Goal: Task Accomplishment & Management: Complete application form

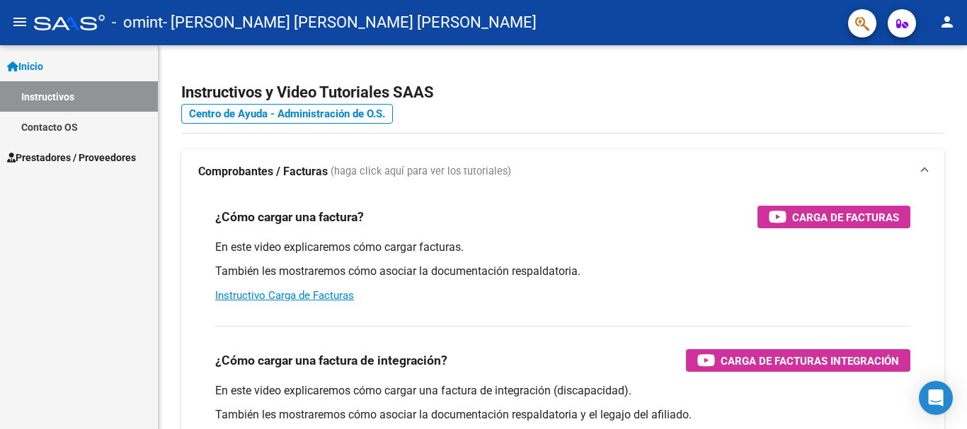
click at [50, 160] on span "Prestadores / Proveedores" at bounding box center [71, 158] width 129 height 16
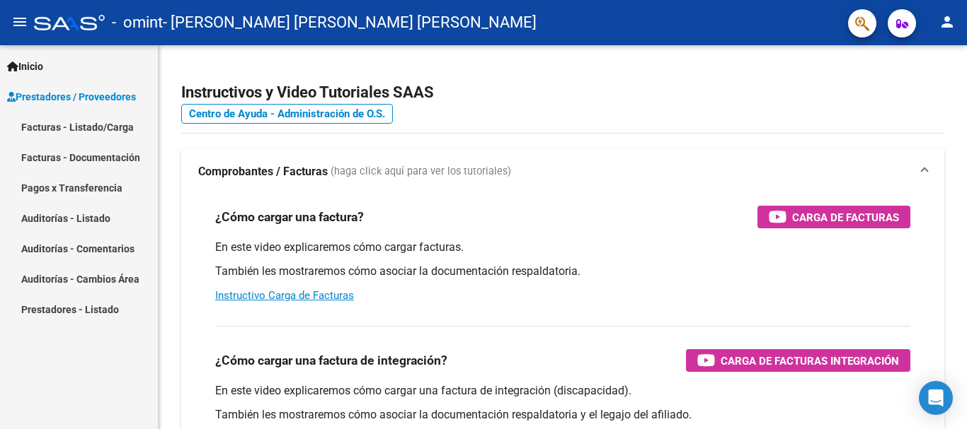
click at [45, 155] on link "Facturas - Documentación" at bounding box center [79, 157] width 158 height 30
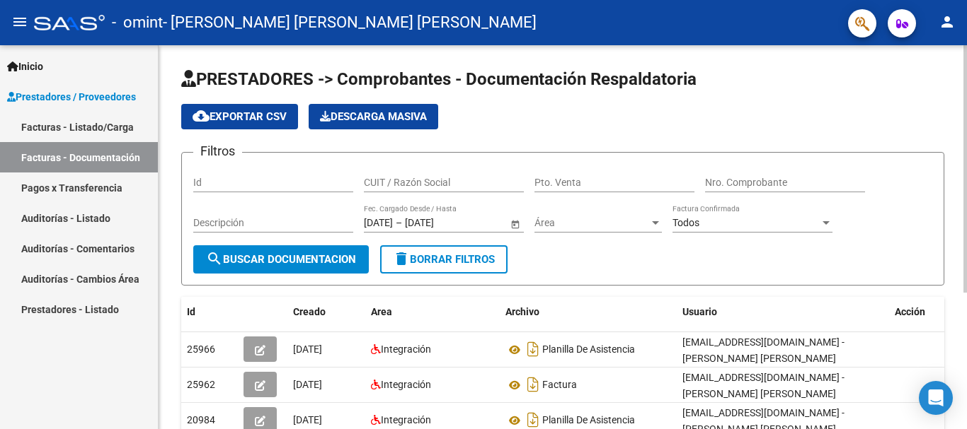
click at [236, 187] on input "Id" at bounding box center [273, 183] width 160 height 12
click at [952, 206] on div "PRESTADORES -> Comprobantes - Documentación Respaldatoria cloud_download Export…" at bounding box center [564, 337] width 812 height 585
click at [918, 79] on div "PRESTADORES -> Comprobantes - Documentación Respaldatoria cloud_download Export…" at bounding box center [564, 337] width 812 height 585
click at [422, 185] on input "CUIT / Razón Social" at bounding box center [444, 183] width 160 height 12
type input "30550245309"
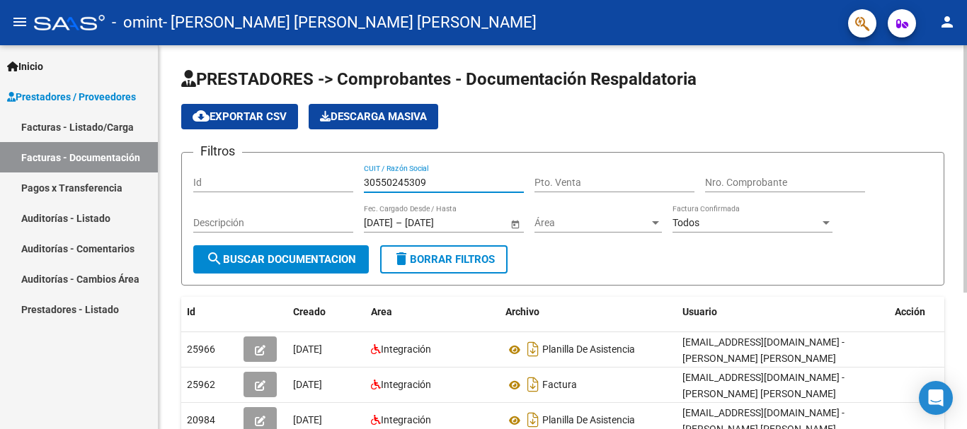
click at [586, 179] on input "Pto. Venta" at bounding box center [614, 183] width 160 height 12
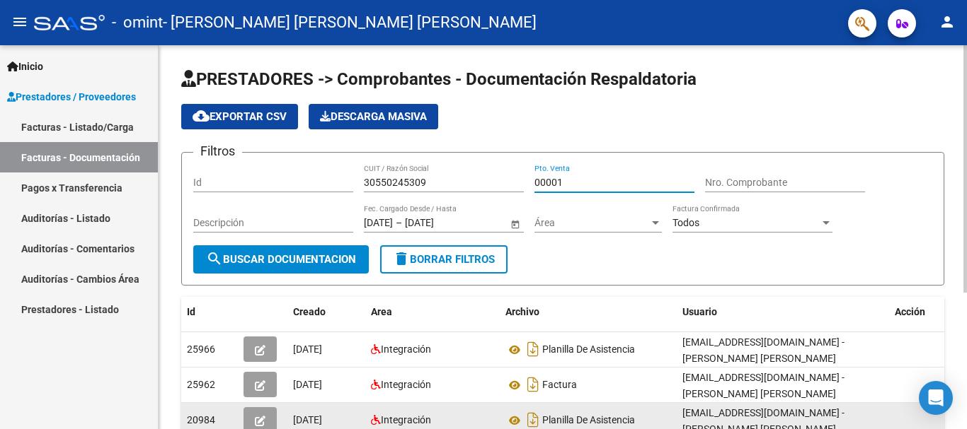
type input "00001"
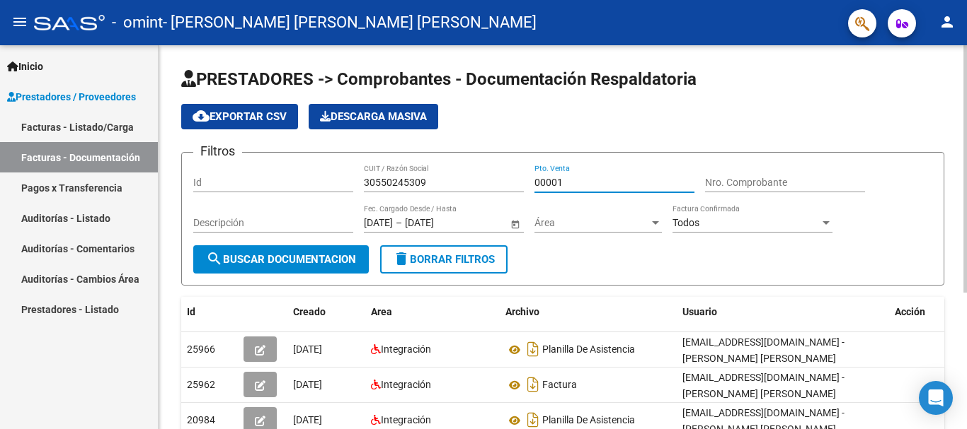
click at [755, 175] on div "Nro. Comprobante" at bounding box center [785, 178] width 160 height 28
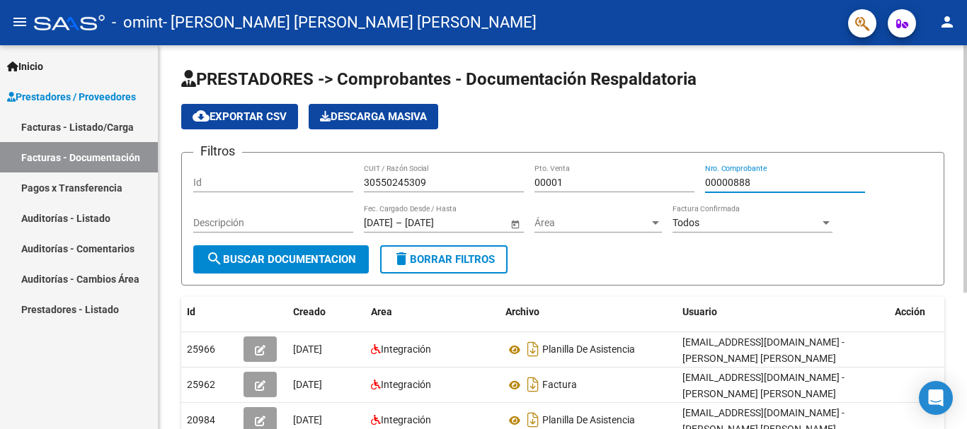
type input "00000888"
click at [406, 216] on div "[DATE] [DATE] – [DATE] [DATE] Fec. Cargado Desde / Hasta" at bounding box center [436, 218] width 144 height 28
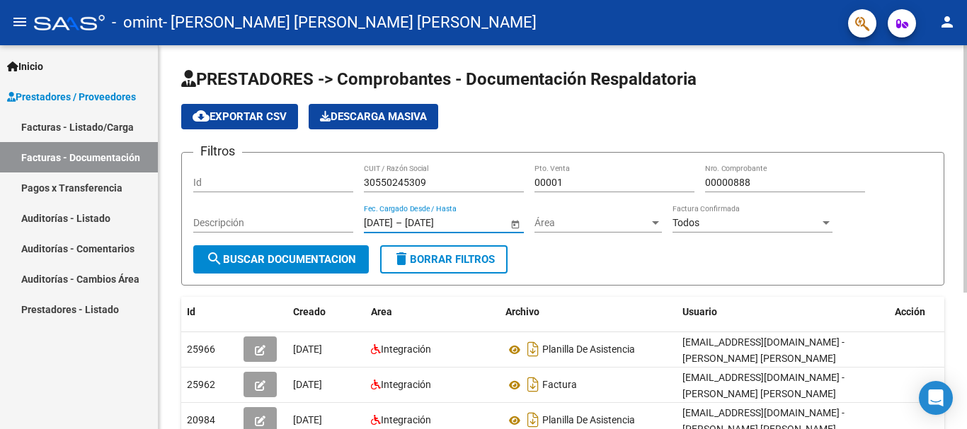
click at [519, 230] on span "Open calendar" at bounding box center [515, 224] width 34 height 34
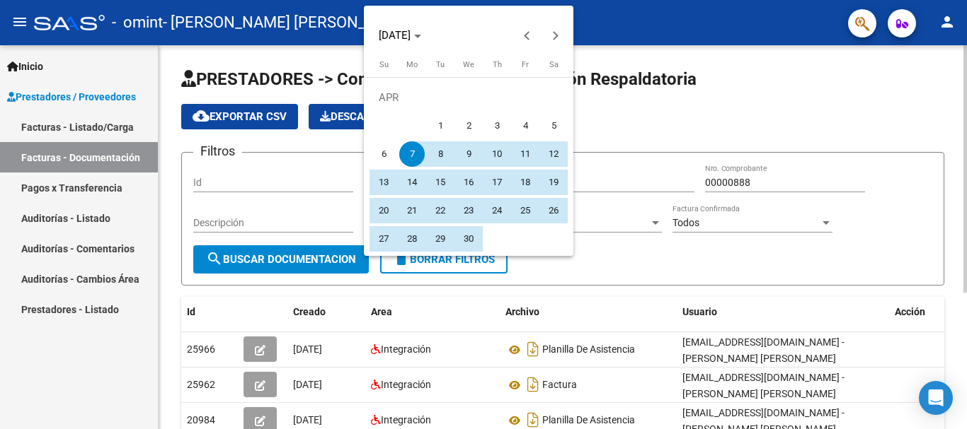
click at [516, 221] on button "25" at bounding box center [525, 211] width 28 height 28
click at [421, 33] on span "[DATE]" at bounding box center [400, 35] width 42 height 10
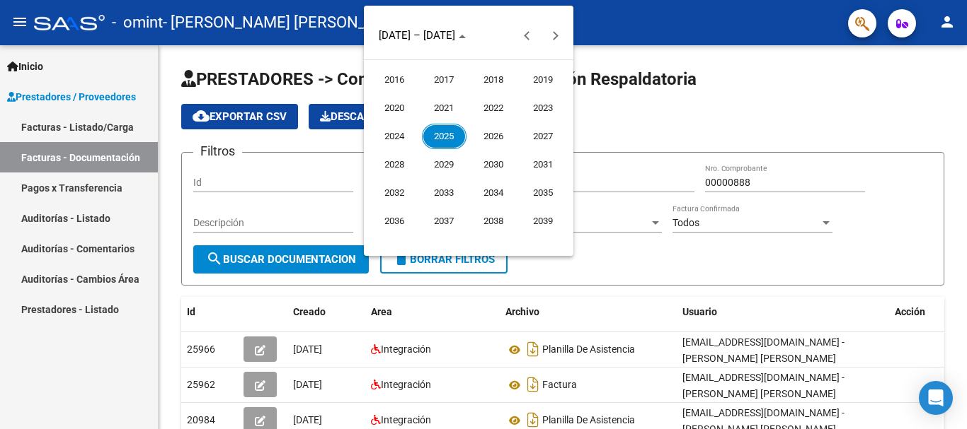
click at [437, 132] on span "2025" at bounding box center [444, 136] width 45 height 25
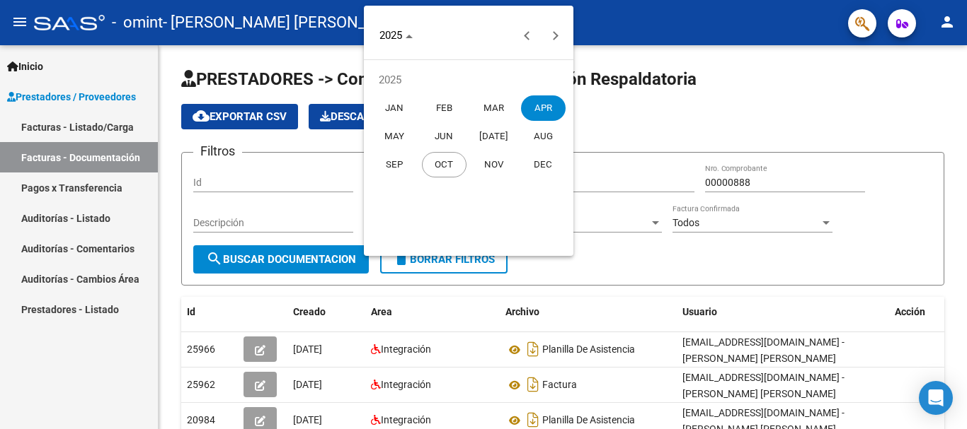
click at [395, 162] on span "SEP" at bounding box center [394, 164] width 45 height 25
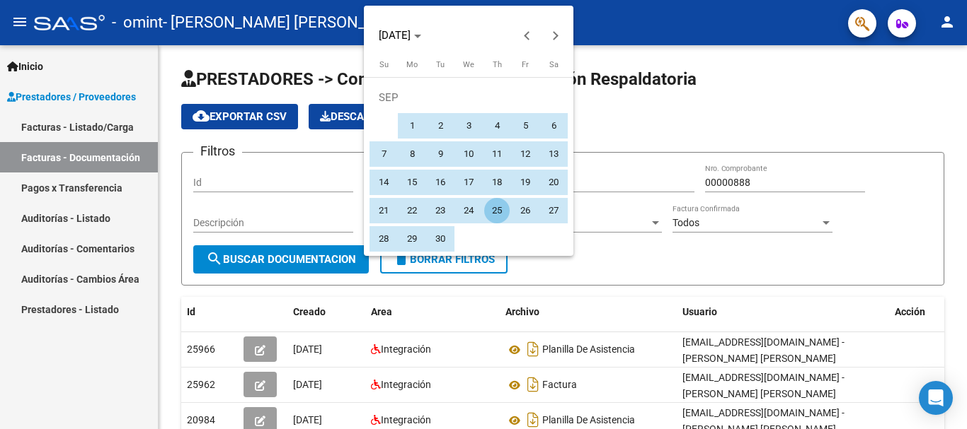
click at [408, 126] on span "1" at bounding box center [411, 125] width 25 height 25
type input "[DATE]"
click at [434, 234] on span "30" at bounding box center [439, 238] width 25 height 25
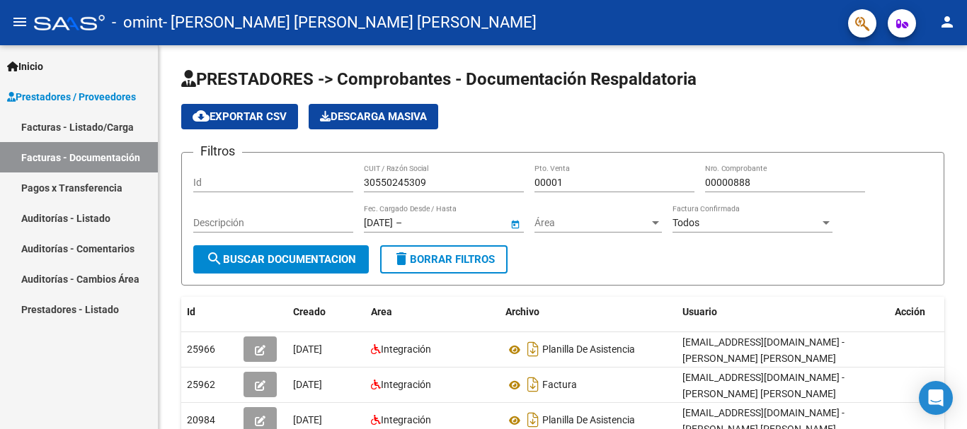
type input "[DATE]"
click at [653, 221] on div at bounding box center [655, 223] width 7 height 4
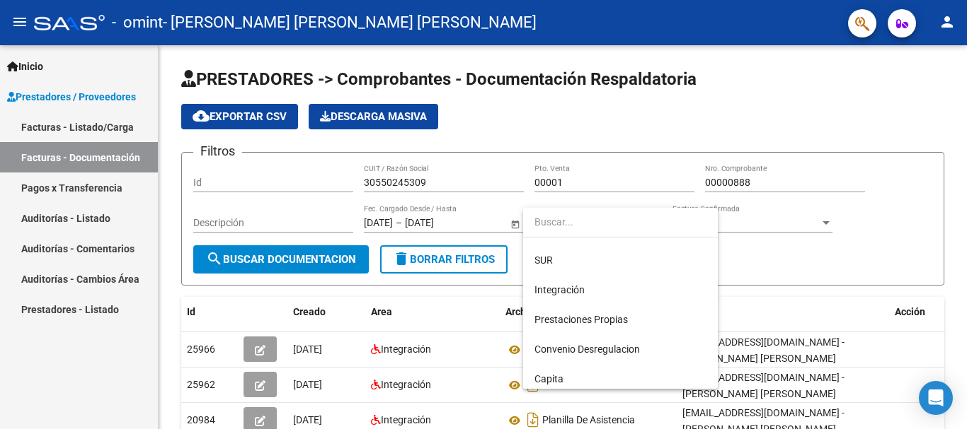
scroll to position [61, 0]
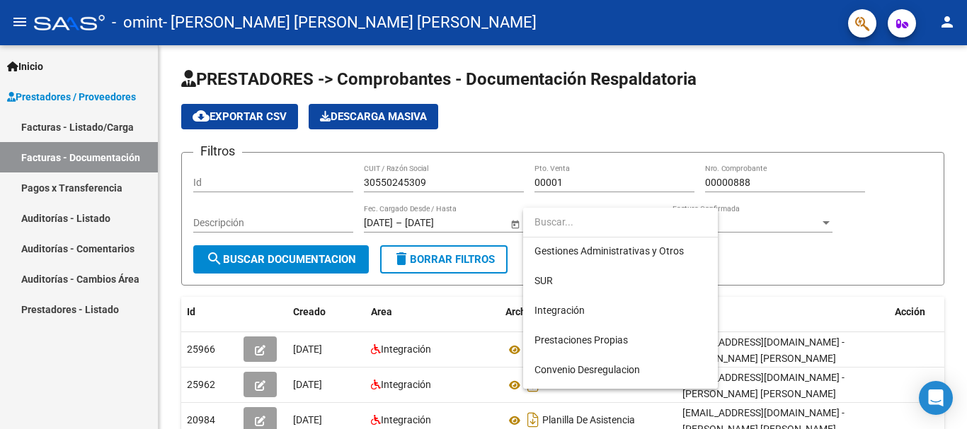
click at [274, 261] on div at bounding box center [483, 214] width 967 height 429
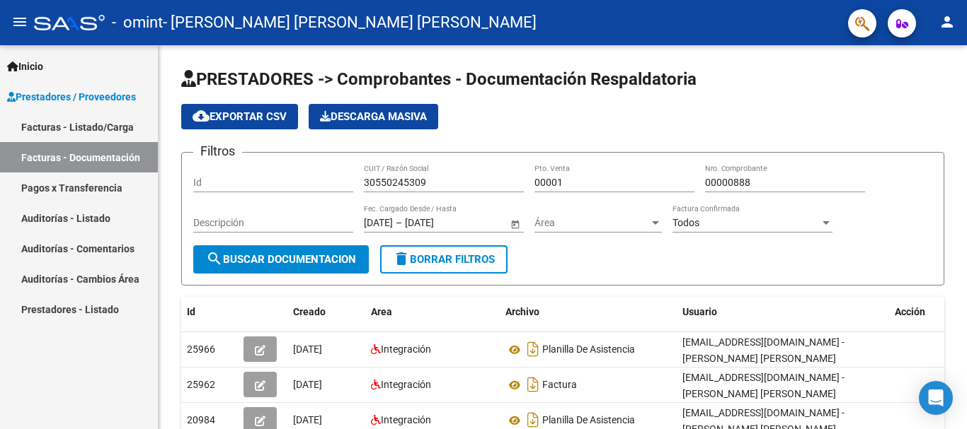
click at [274, 261] on span "search Buscar Documentacion" at bounding box center [281, 259] width 150 height 13
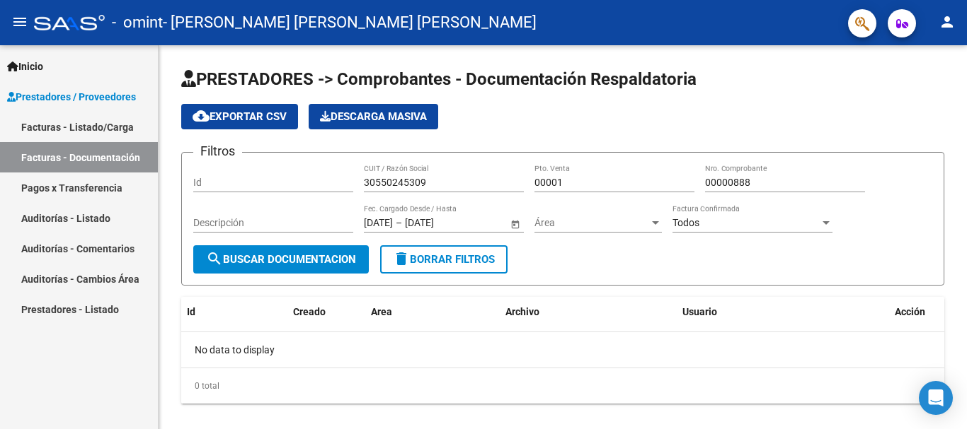
click at [274, 261] on span "search Buscar Documentacion" at bounding box center [281, 259] width 150 height 13
click at [47, 124] on link "Facturas - Listado/Carga" at bounding box center [79, 127] width 158 height 30
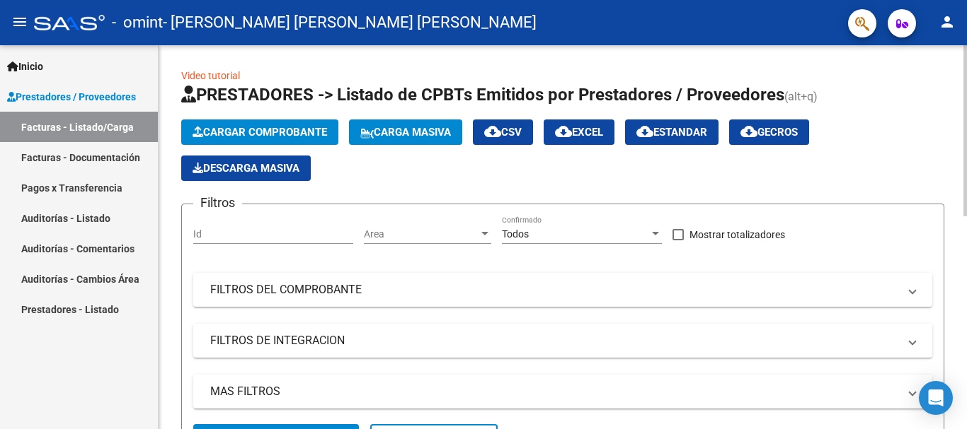
click at [259, 128] on span "Cargar Comprobante" at bounding box center [259, 132] width 134 height 13
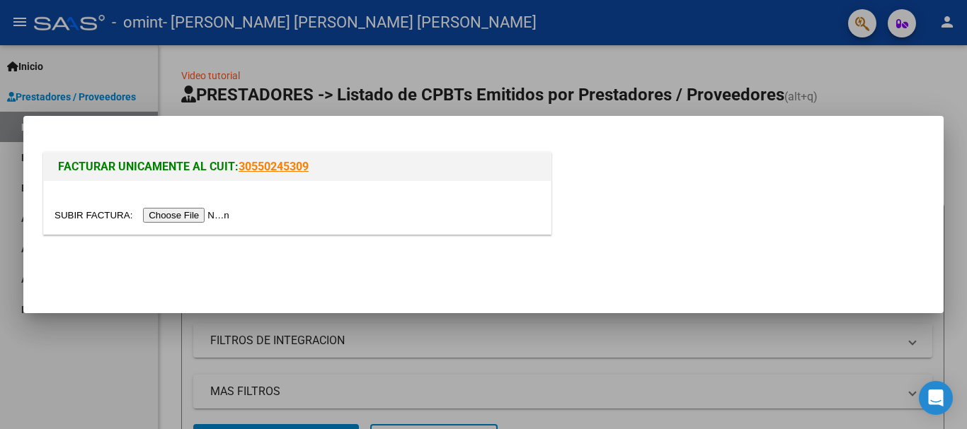
click at [175, 215] on input "file" at bounding box center [143, 215] width 179 height 15
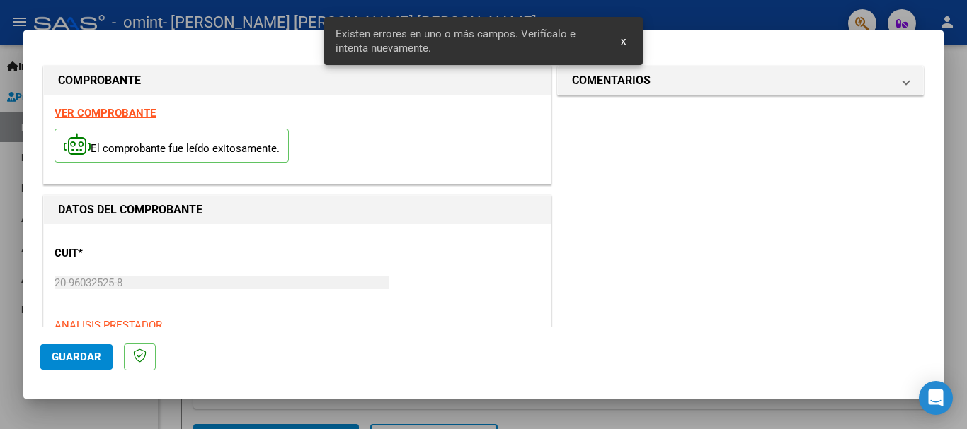
scroll to position [327, 0]
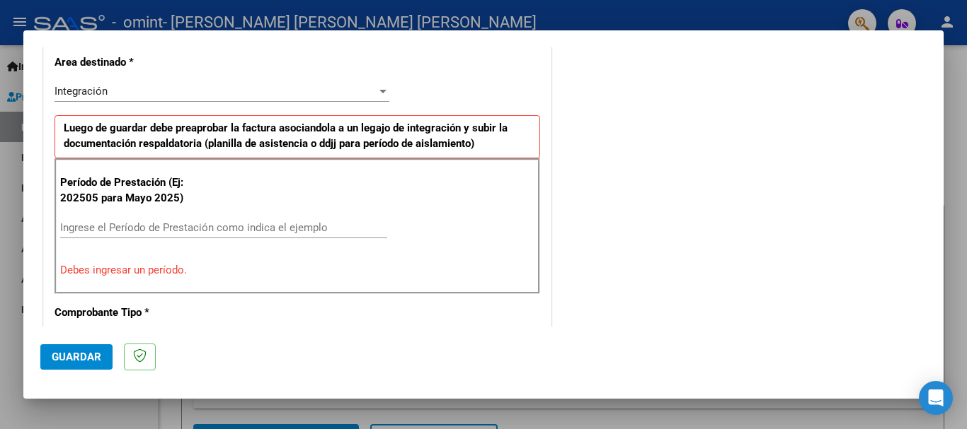
click at [151, 229] on input "Ingrese el Período de Prestación como indica el ejemplo" at bounding box center [223, 227] width 327 height 13
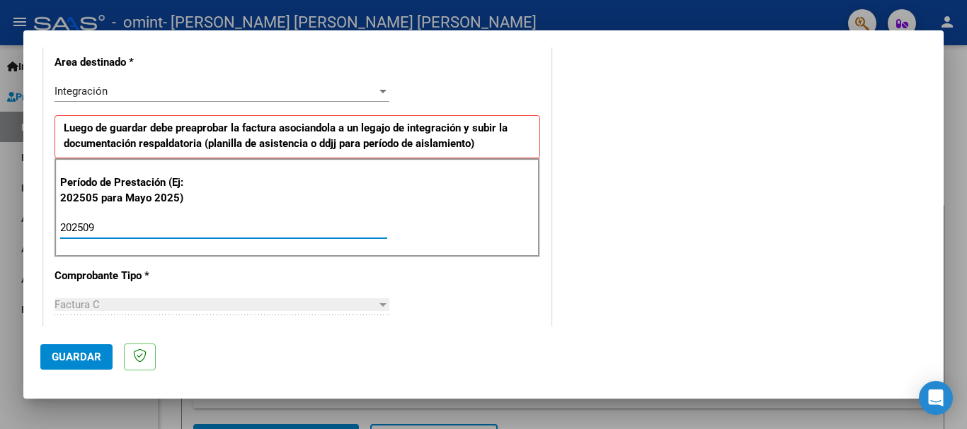
type input "202509"
click at [63, 357] on span "Guardar" at bounding box center [77, 357] width 50 height 13
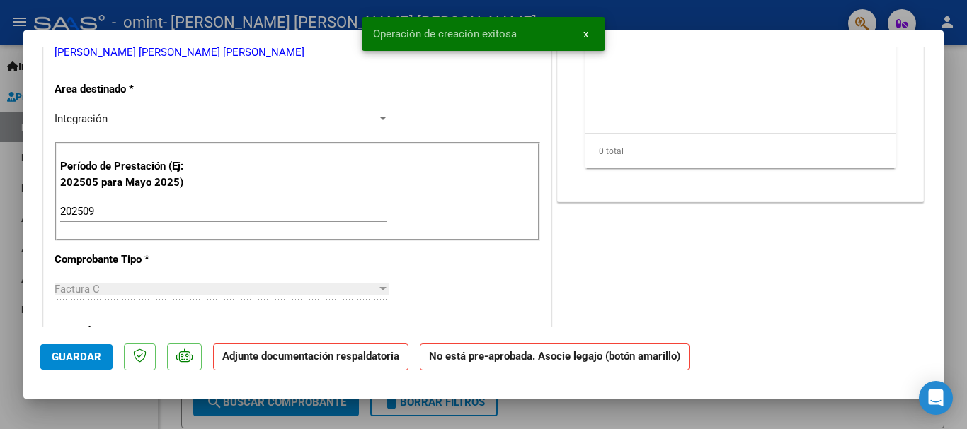
scroll to position [0, 0]
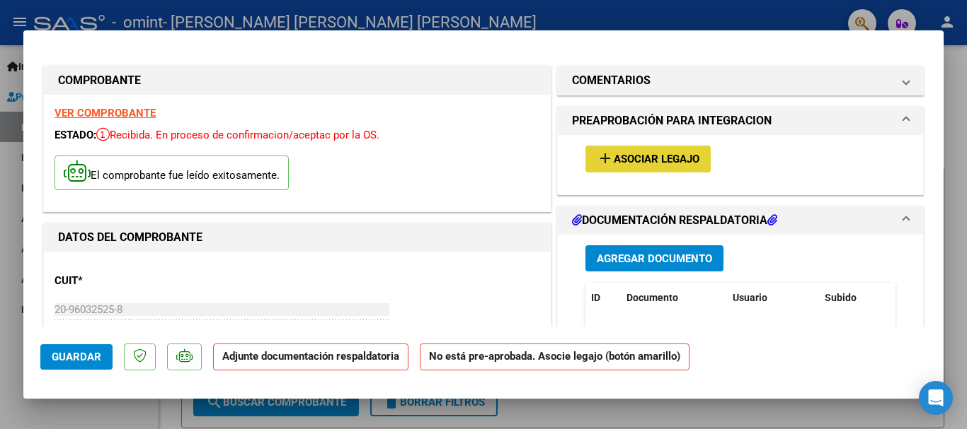
click at [643, 161] on span "Asociar Legajo" at bounding box center [656, 160] width 86 height 13
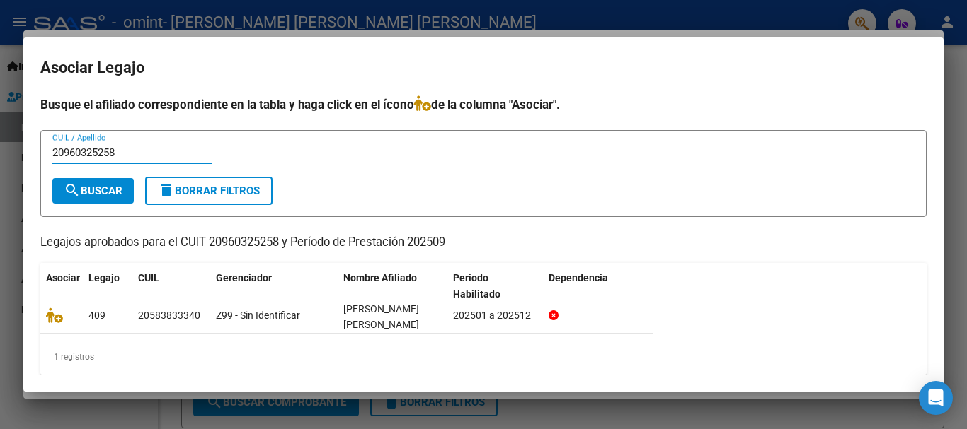
click at [136, 153] on input "20960325258" at bounding box center [132, 152] width 160 height 13
type input "2"
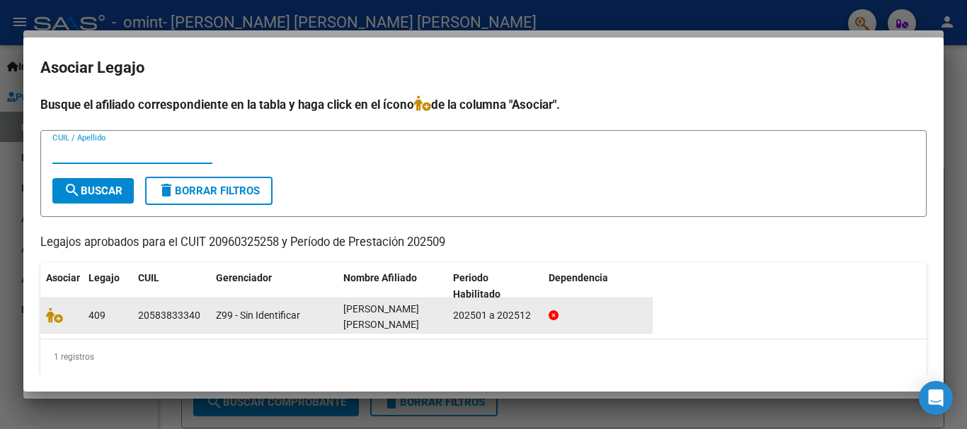
click at [362, 324] on span "[PERSON_NAME] [PERSON_NAME]" at bounding box center [381, 318] width 76 height 28
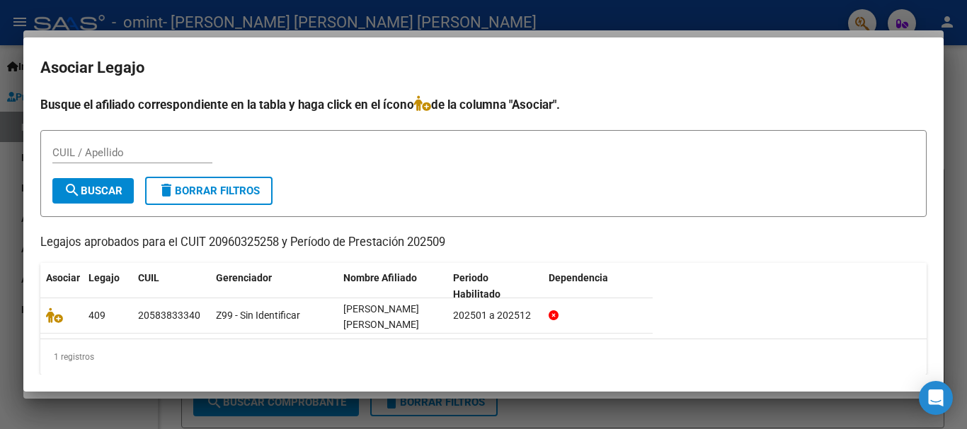
click at [90, 144] on div "CUIL / Apellido" at bounding box center [132, 152] width 160 height 21
type input "20583833340"
click at [107, 189] on span "search Buscar" at bounding box center [93, 191] width 59 height 13
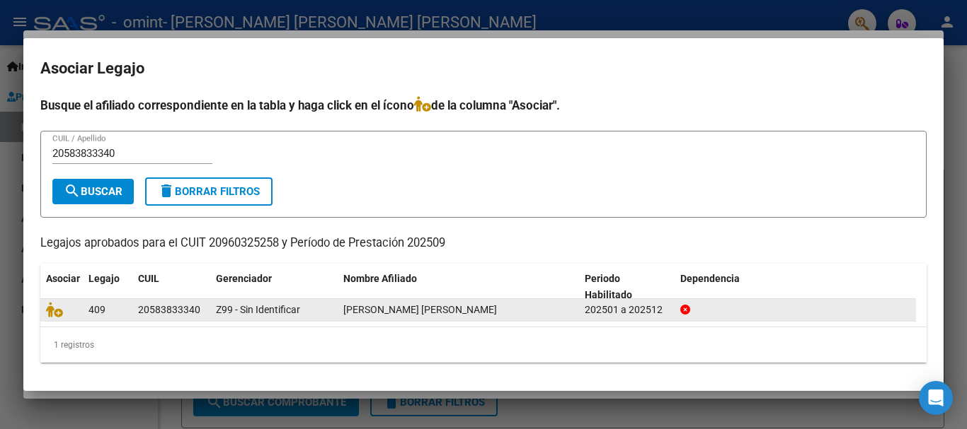
click at [121, 307] on div "409" at bounding box center [107, 310] width 38 height 16
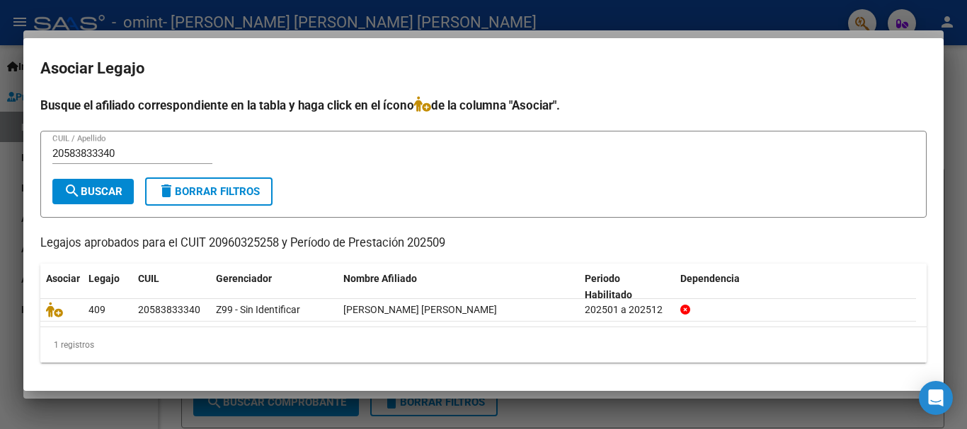
click at [959, 210] on div at bounding box center [483, 214] width 967 height 429
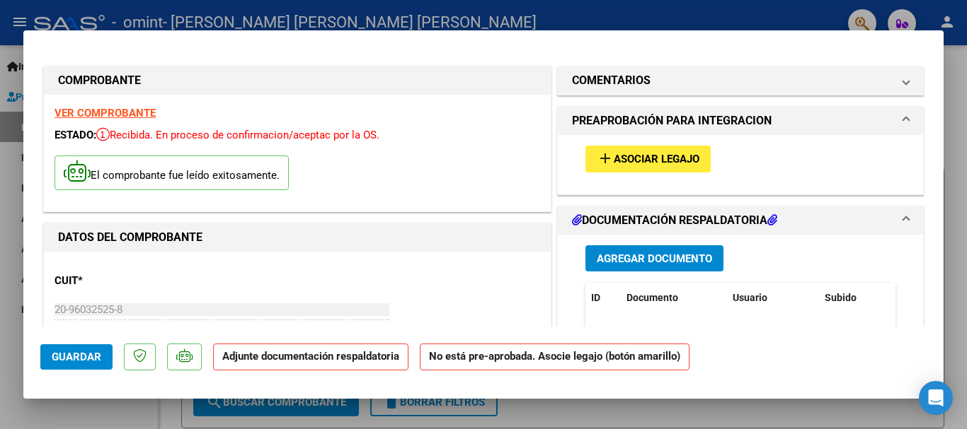
click at [635, 258] on span "Agregar Documento" at bounding box center [653, 259] width 115 height 13
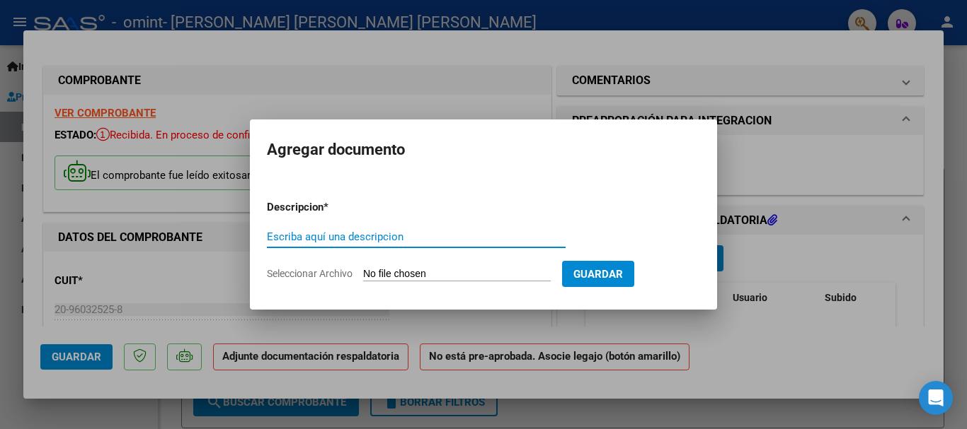
click at [380, 233] on input "Escriba aquí una descripcion" at bounding box center [416, 237] width 299 height 13
type input "PLANILLA DE ASISTENCIA"
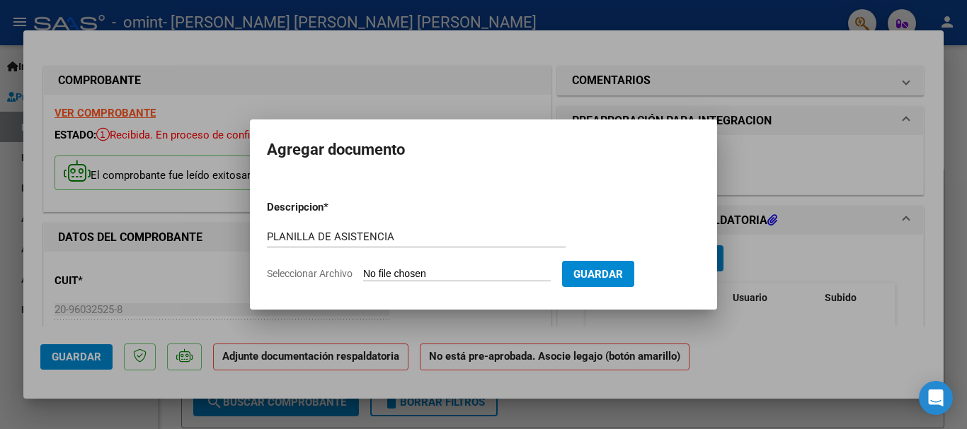
click at [410, 268] on input "Seleccionar Archivo" at bounding box center [456, 274] width 187 height 13
type input "C:\fakepath\FERRERA PLANILLA DE ASISTENCIA [PERSON_NAME] SEPTIEMBRE 2025.pdf"
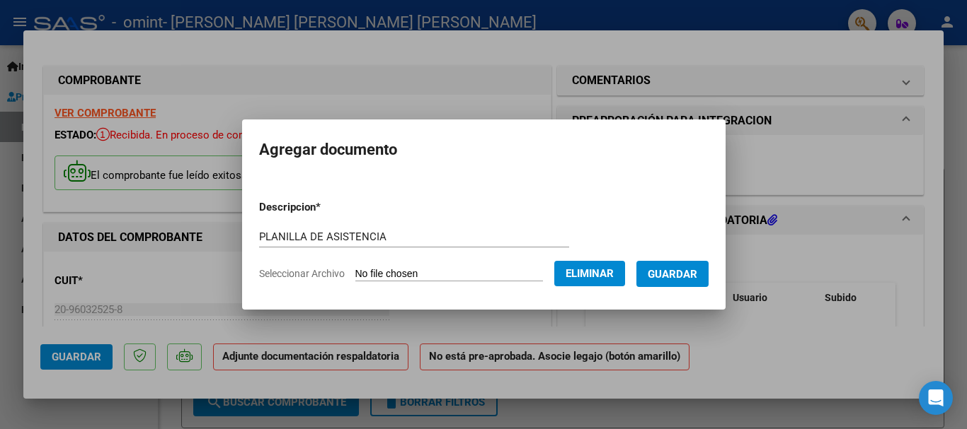
click at [671, 272] on span "Guardar" at bounding box center [672, 274] width 50 height 13
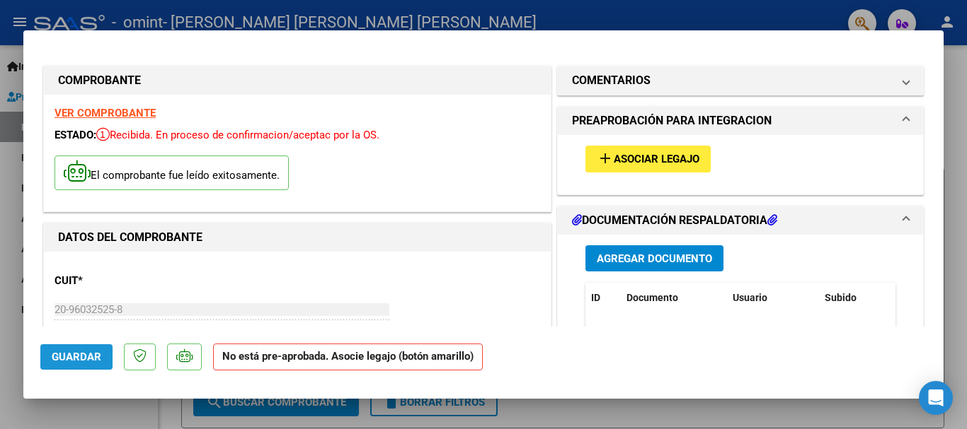
click at [63, 364] on button "Guardar" at bounding box center [76, 357] width 72 height 25
